Goal: Task Accomplishment & Management: Use online tool/utility

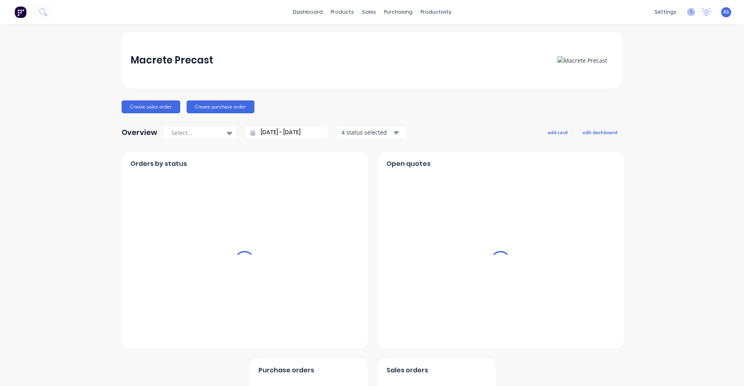
click at [687, 11] on icon at bounding box center [691, 12] width 8 height 8
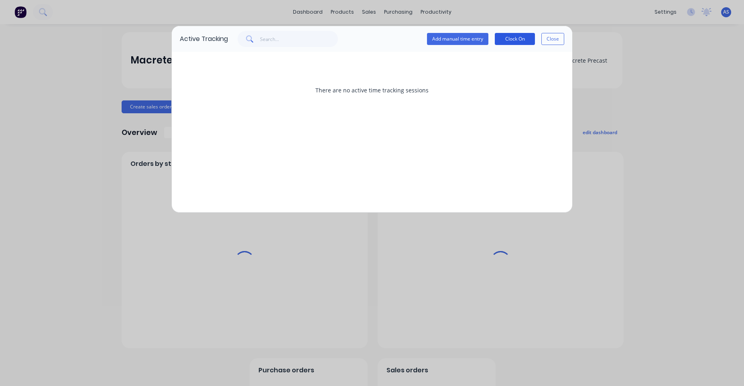
click at [516, 42] on button "Clock On" at bounding box center [515, 39] width 40 height 12
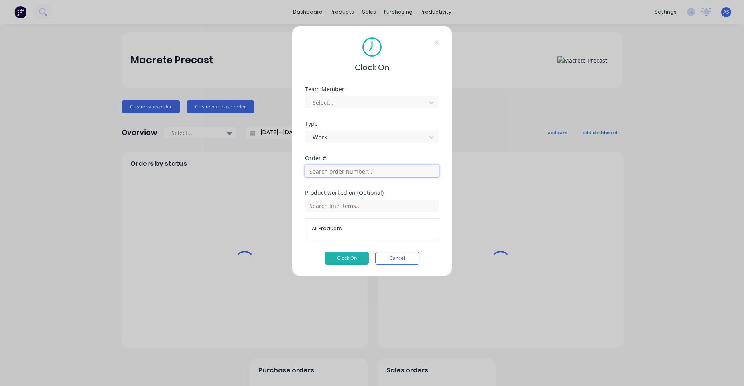
click at [340, 171] on input "text" at bounding box center [372, 171] width 134 height 12
type input "1"
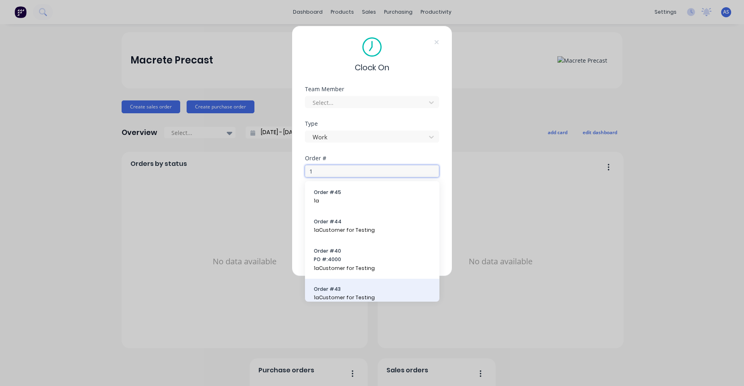
scroll to position [145, 0]
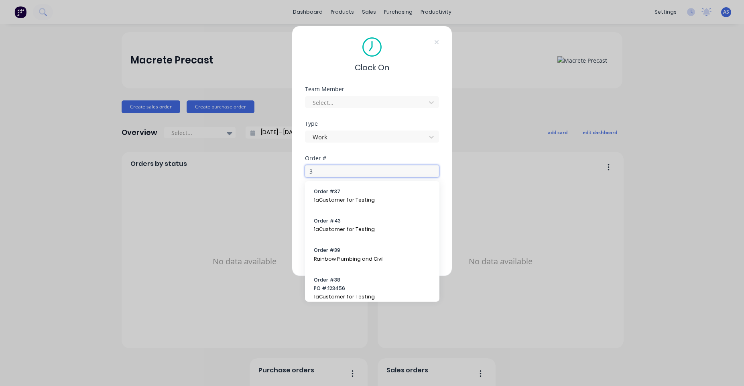
type input "3"
